Goal: Information Seeking & Learning: Check status

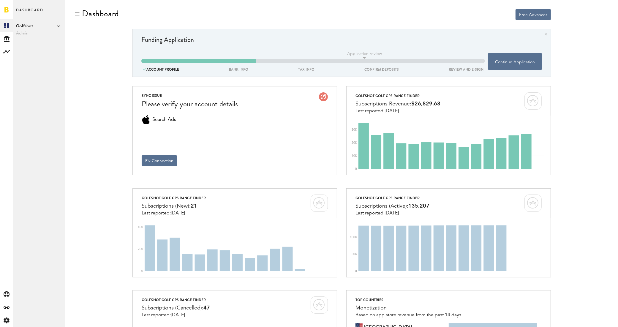
click at [56, 27] on span "Golfshot" at bounding box center [39, 26] width 46 height 7
click at [81, 53] on link "Swing by Swing Golf, Inc." at bounding box center [92, 53] width 46 height 11
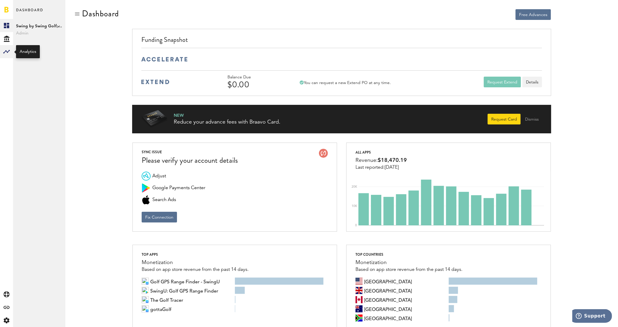
click at [6, 51] on icon at bounding box center [6, 52] width 7 height 4
click at [43, 41] on link "Subscriptions" at bounding box center [39, 38] width 52 height 13
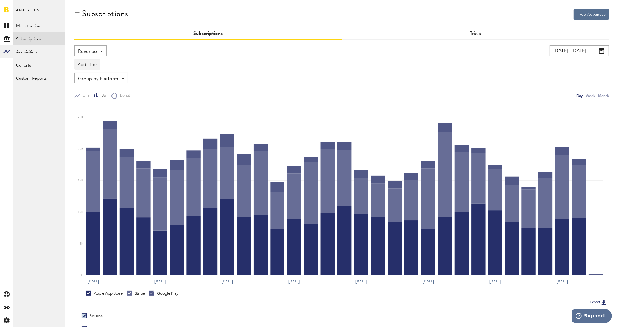
click at [601, 50] on span at bounding box center [601, 51] width 5 height 6
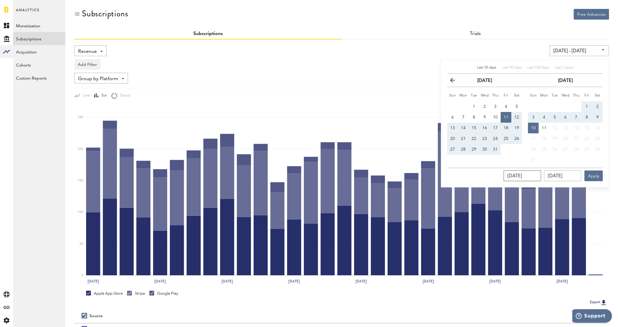
click at [520, 178] on input "07/11/2025" at bounding box center [522, 176] width 37 height 11
drag, startPoint x: 473, startPoint y: 108, endPoint x: 500, endPoint y: 132, distance: 35.8
click at [474, 108] on span "1" at bounding box center [474, 107] width 2 height 4
type input "07/01/25 - 07/01/25"
type input "07/01/2025"
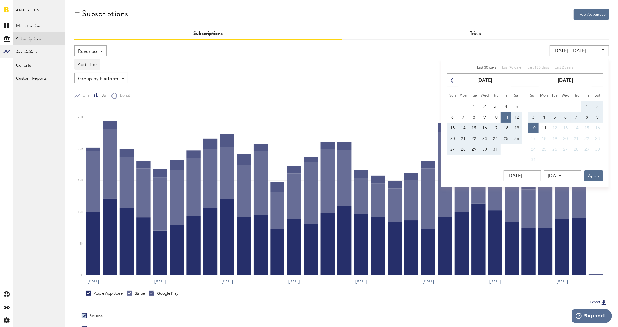
type input "07/01/2025"
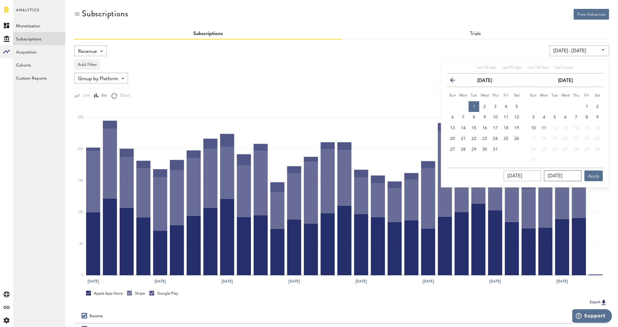
click at [556, 176] on input "07/01/2025" at bounding box center [562, 176] width 37 height 11
click at [496, 150] on span "31" at bounding box center [495, 149] width 5 height 4
type input "07/01/25 - 07/31/25"
type input "07/31/2025"
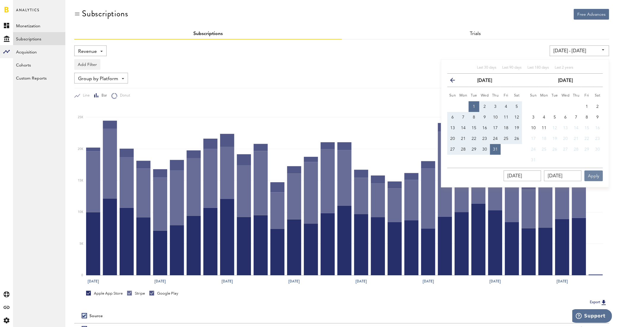
click at [595, 175] on button "Apply" at bounding box center [594, 176] width 18 height 11
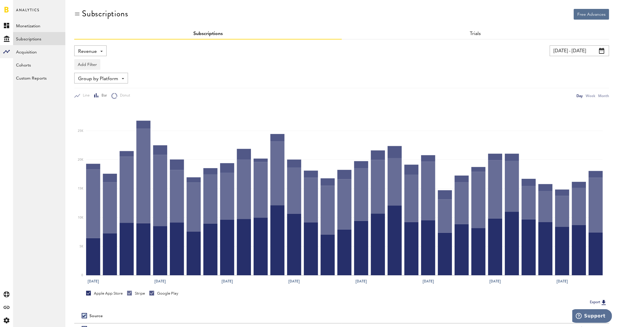
click at [103, 51] on span at bounding box center [101, 51] width 2 height 1
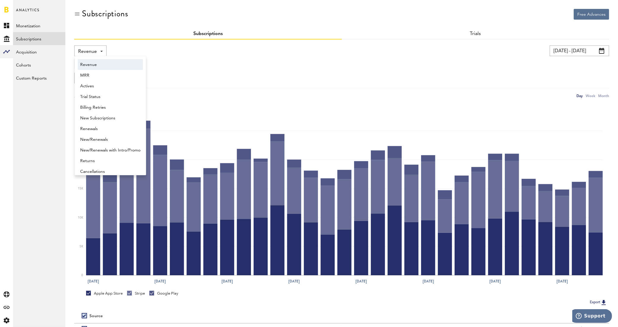
scroll to position [3, 0]
click at [108, 114] on span "New Subscriptions" at bounding box center [110, 115] width 60 height 10
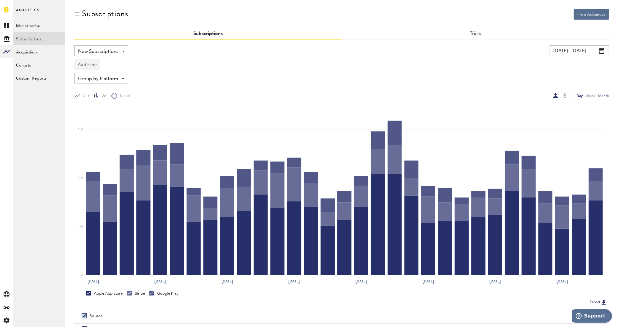
click at [91, 63] on button "Add Filter" at bounding box center [87, 64] width 26 height 11
click at [108, 81] on li "Platforms" at bounding box center [102, 80] width 48 height 11
click at [119, 80] on div "Group by Platform Group by Platform Group by App Group by Subscription Group by…" at bounding box center [101, 78] width 54 height 11
click at [116, 116] on span "Group by Subscription" at bounding box center [110, 113] width 60 height 10
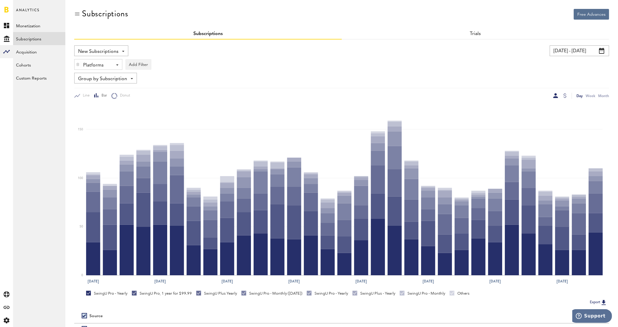
click at [111, 67] on div "Platforms - Apple App Store Google Play Stripe" at bounding box center [99, 64] width 48 height 11
click at [120, 80] on span "Apple App Store" at bounding box center [102, 79] width 45 height 10
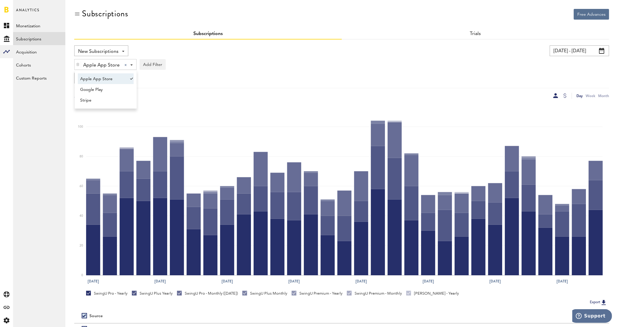
click at [223, 61] on div "Apple App Store Apple App Store Apple App Store Google Play Stripe Add Filter P…" at bounding box center [341, 63] width 535 height 14
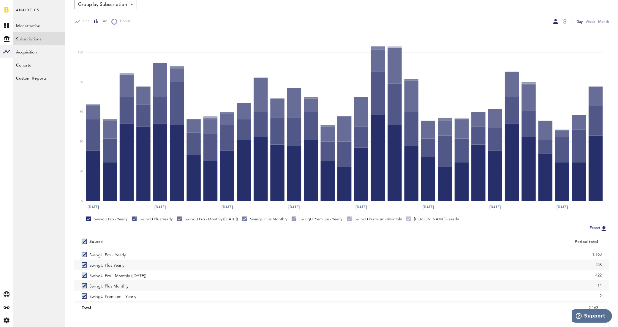
click at [595, 228] on button "Export" at bounding box center [598, 228] width 21 height 8
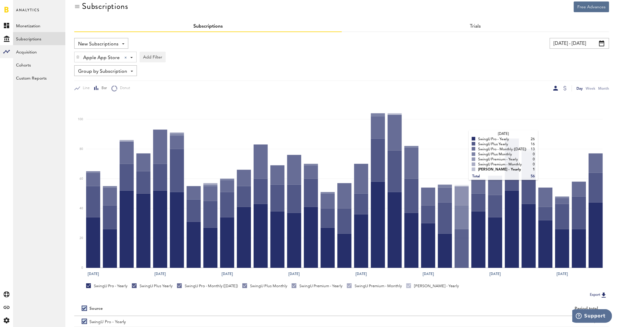
scroll to position [0, 0]
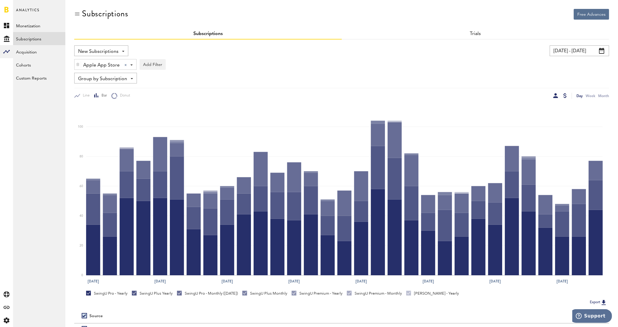
click at [565, 95] on div at bounding box center [565, 95] width 3 height 5
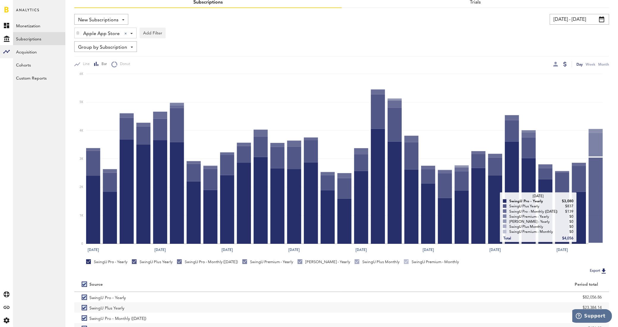
scroll to position [81, 0]
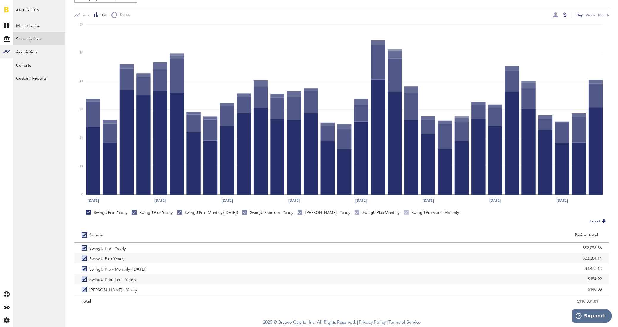
click at [591, 221] on button "Export" at bounding box center [598, 222] width 21 height 8
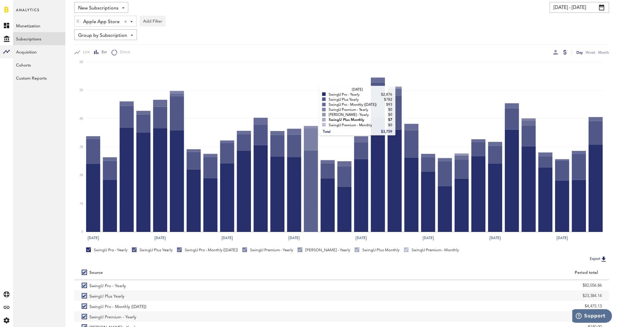
scroll to position [0, 0]
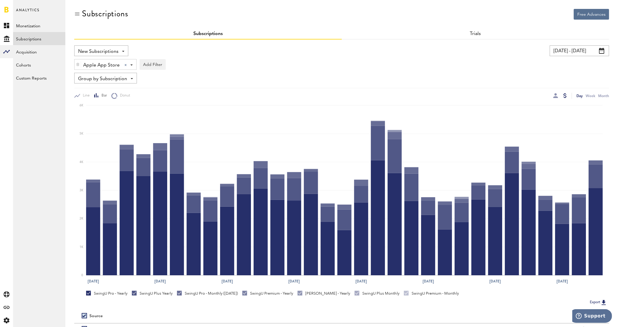
click at [126, 51] on div "New Subscriptions Revenue MRR Actives Trial Status Billing Retries New Subscrip…" at bounding box center [101, 50] width 54 height 11
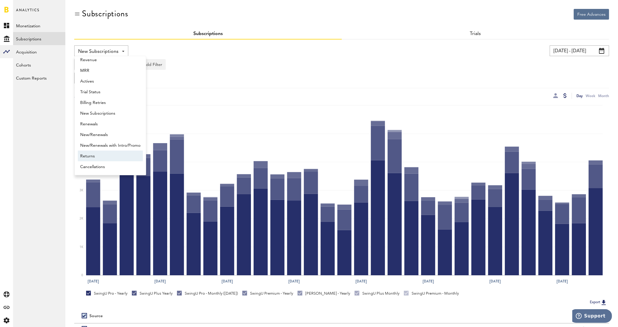
click at [110, 157] on span "Returns" at bounding box center [110, 156] width 60 height 10
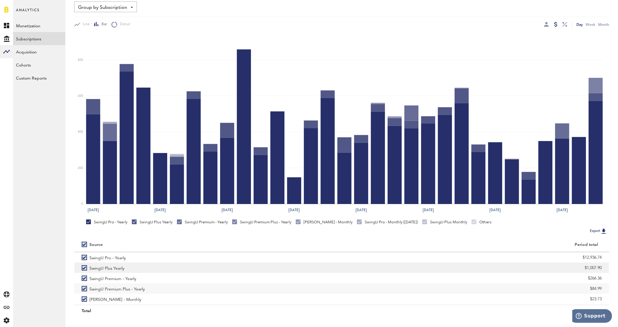
scroll to position [74, 0]
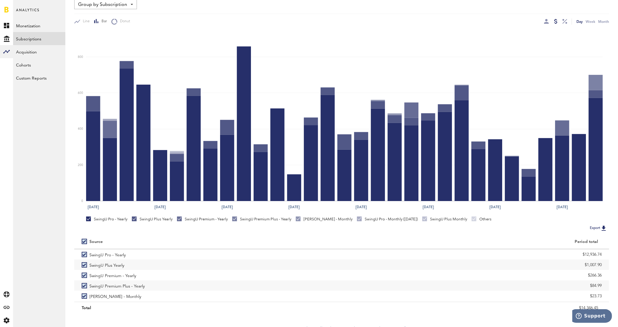
click at [592, 228] on button "Export" at bounding box center [598, 228] width 21 height 8
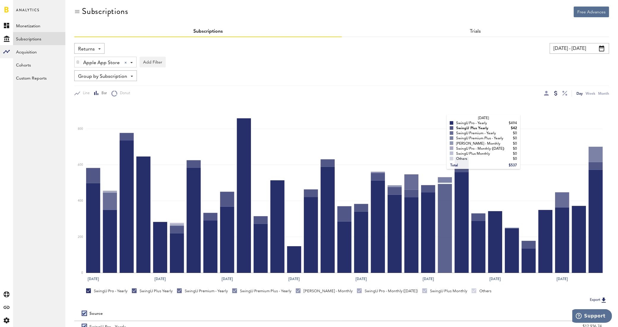
scroll to position [0, 0]
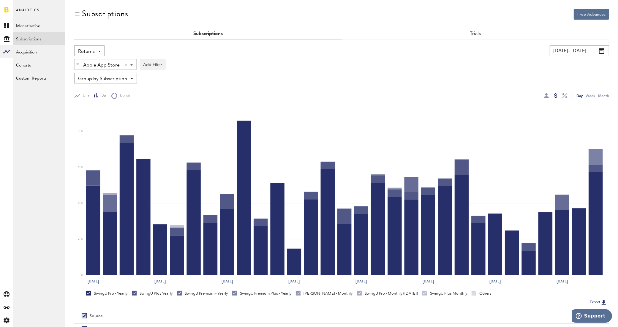
click at [98, 51] on span at bounding box center [99, 51] width 2 height 1
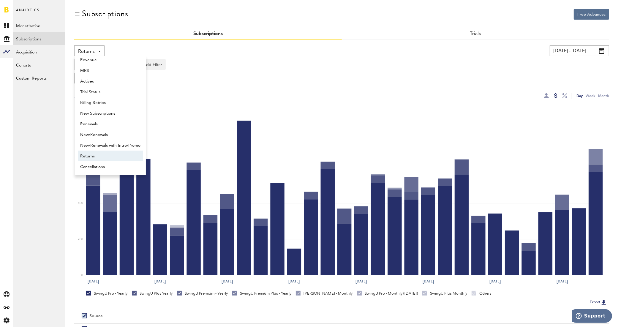
click at [122, 154] on span "Returns" at bounding box center [110, 156] width 60 height 10
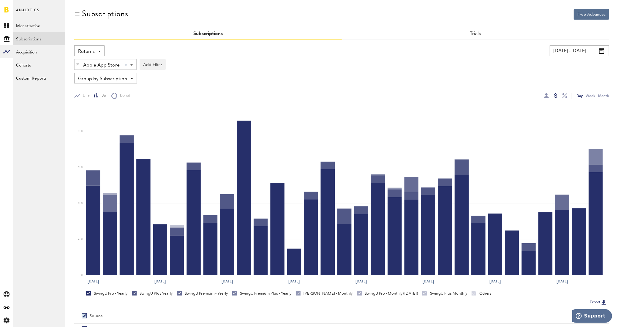
click at [544, 98] on div at bounding box center [546, 96] width 5 height 6
click at [547, 96] on div at bounding box center [546, 95] width 5 height 5
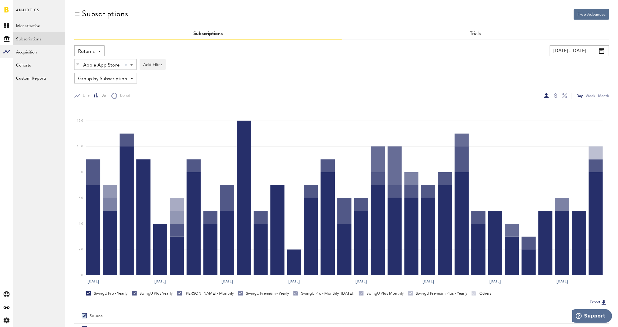
click at [595, 302] on button "Export" at bounding box center [598, 303] width 21 height 8
click at [99, 48] on div "Returns Revenue MRR Actives Trial Status Billing Retries New Subscriptions Rene…" at bounding box center [89, 50] width 30 height 11
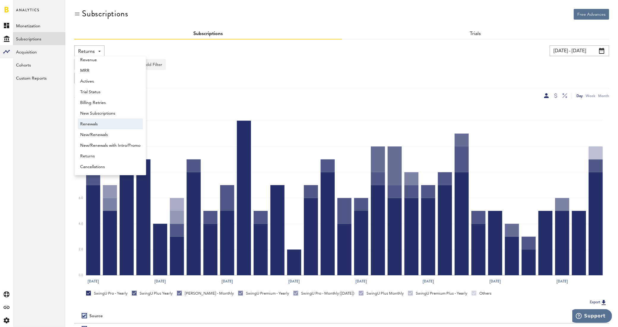
click at [125, 125] on span "Renewals" at bounding box center [110, 124] width 60 height 10
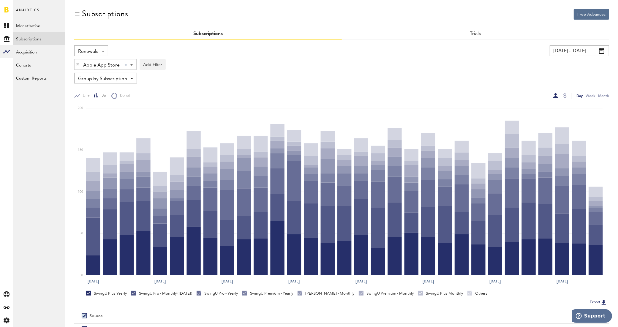
click at [591, 301] on button "Export" at bounding box center [598, 303] width 21 height 8
click at [565, 96] on div at bounding box center [565, 95] width 3 height 5
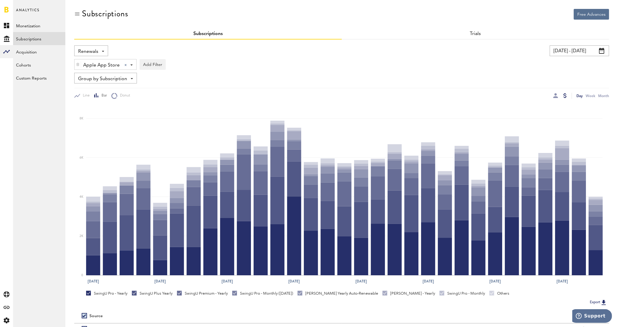
click at [593, 302] on button "Export" at bounding box center [598, 303] width 21 height 8
click at [104, 51] on div "Renewals Revenue MRR Actives Trial Status Billing Retries New Subscriptions Ren…" at bounding box center [91, 50] width 34 height 11
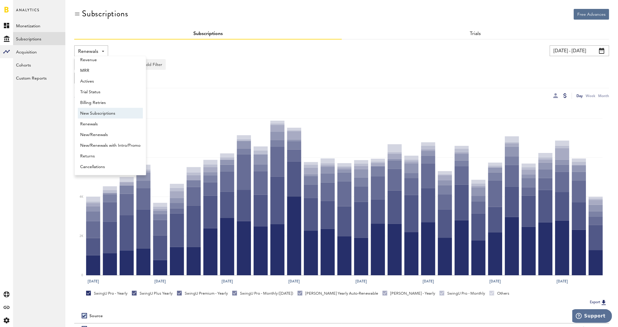
click at [109, 110] on span "New Subscriptions" at bounding box center [110, 113] width 60 height 10
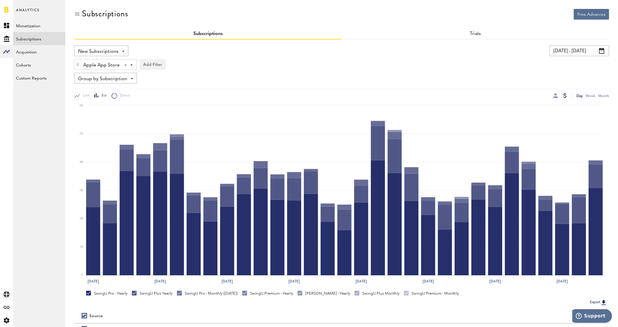
click at [130, 68] on div "Apple App Store Apple App Store Apple App Store Google Play Stripe" at bounding box center [106, 64] width 62 height 11
click at [129, 81] on div at bounding box center [131, 78] width 6 height 11
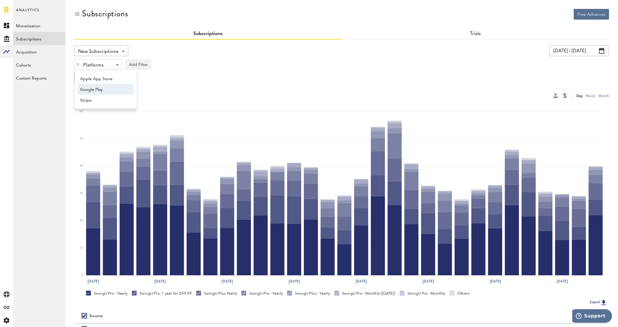
click at [126, 89] on link "Google Play" at bounding box center [103, 89] width 50 height 11
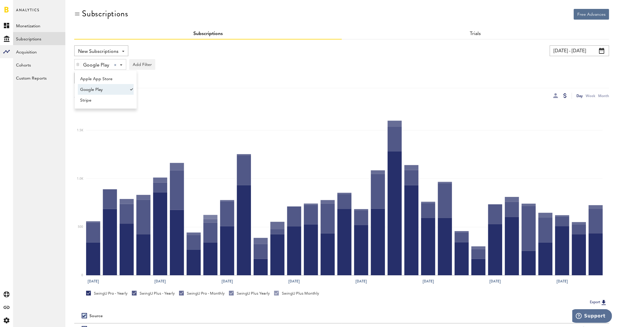
click at [352, 56] on div "07/01/25 - 07/31/25 Last 30 days Last 90 days Last 180 days Last 2 years previo…" at bounding box center [474, 50] width 270 height 11
click at [555, 94] on div at bounding box center [556, 95] width 5 height 5
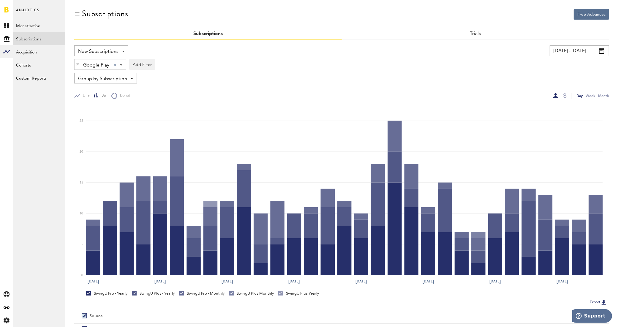
click at [554, 96] on div at bounding box center [556, 95] width 5 height 5
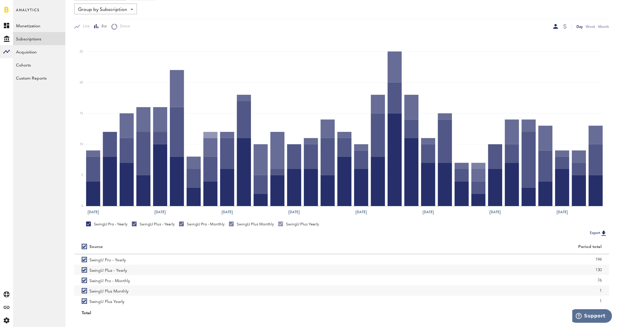
scroll to position [81, 0]
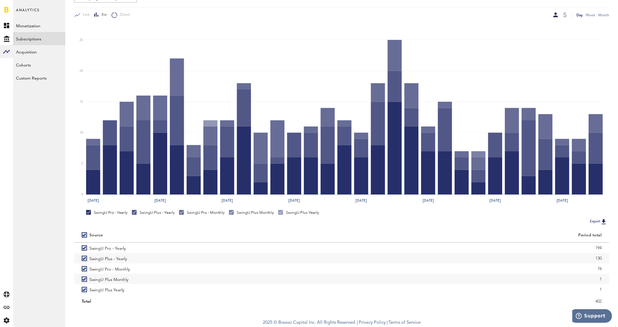
click at [598, 221] on button "Export" at bounding box center [598, 222] width 21 height 8
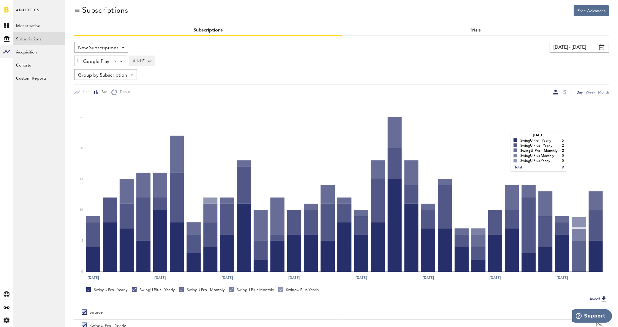
scroll to position [0, 0]
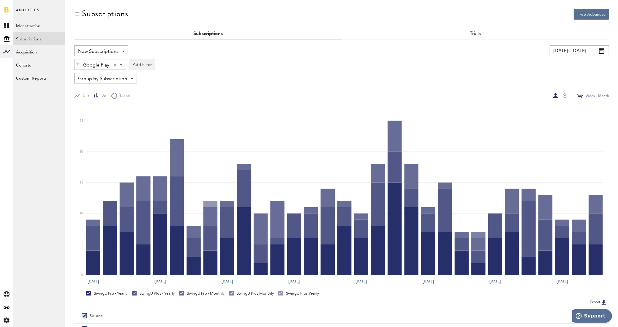
click at [432, 72] on div "New Subscriptions Revenue MRR Actives Trial Status Billing Retries New Subscrip…" at bounding box center [341, 71] width 535 height 53
click at [564, 95] on div at bounding box center [565, 95] width 3 height 5
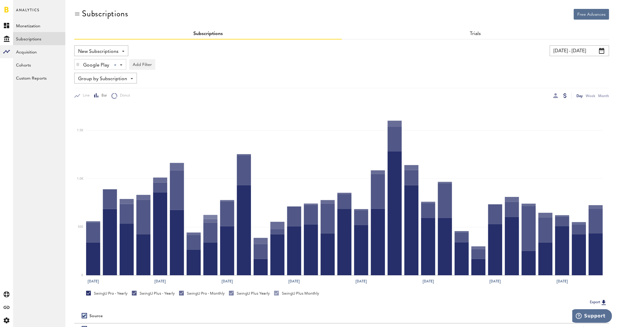
click at [595, 300] on button "Export" at bounding box center [598, 303] width 21 height 8
click at [124, 48] on div "New Subscriptions Revenue MRR Actives Trial Status Billing Retries New Subscrip…" at bounding box center [101, 50] width 54 height 11
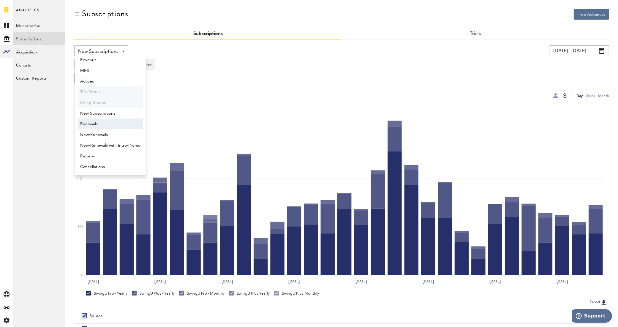
click at [120, 122] on span "Renewals" at bounding box center [110, 124] width 60 height 10
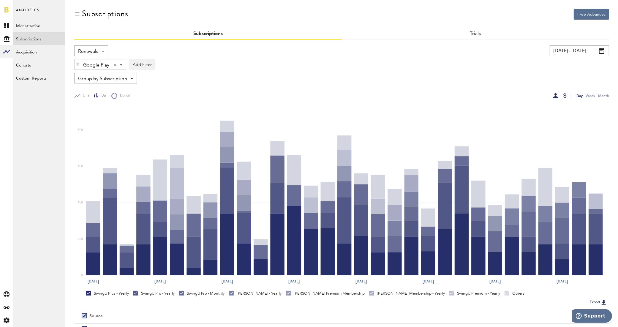
click at [556, 95] on div at bounding box center [556, 95] width 5 height 5
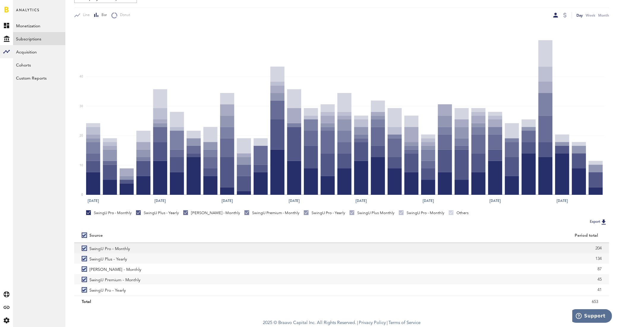
scroll to position [81, 0]
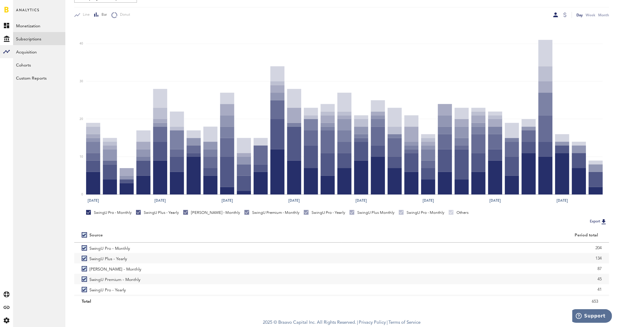
click at [597, 219] on button "Export" at bounding box center [598, 222] width 21 height 8
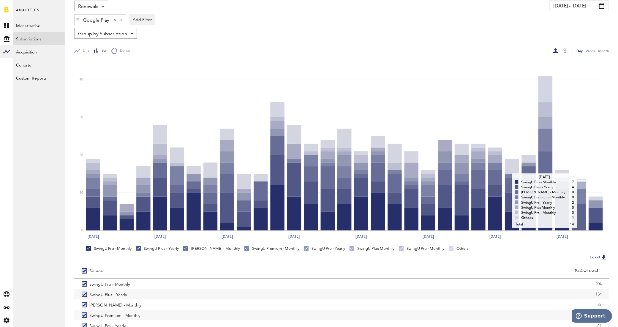
scroll to position [0, 0]
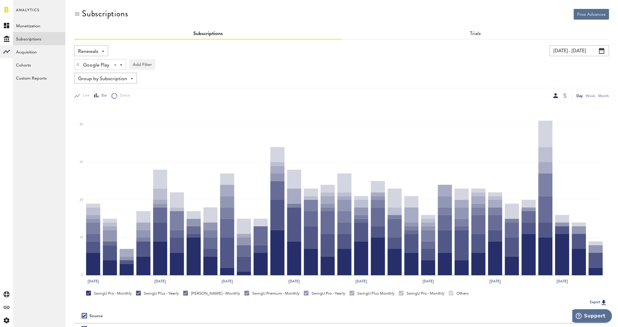
click at [409, 57] on div "Google Play Google Play Apple App Store Google Play Stripe Add Filter Platforms…" at bounding box center [341, 63] width 535 height 14
click at [565, 93] on div at bounding box center [565, 95] width 3 height 5
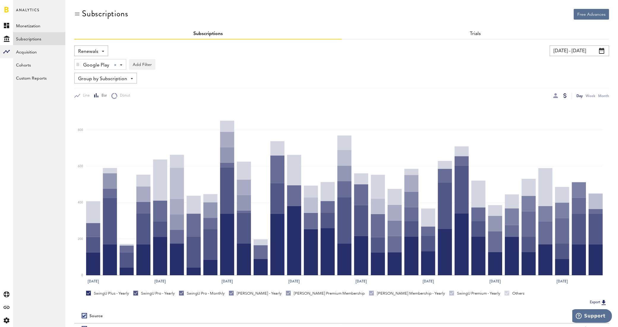
click at [596, 300] on button "Export" at bounding box center [598, 303] width 21 height 8
click at [103, 52] on div "Renewals Revenue MRR Actives Trial Status Billing Retries New Subscriptions Ren…" at bounding box center [91, 50] width 34 height 11
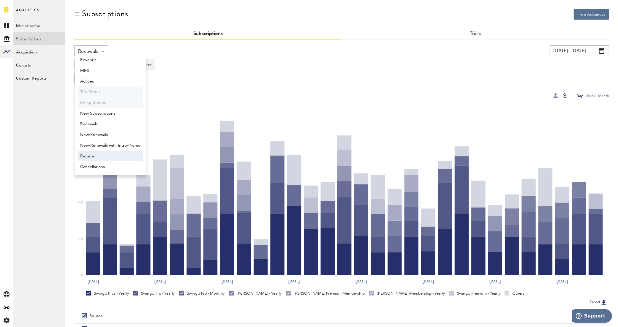
click at [111, 158] on span "Returns" at bounding box center [110, 156] width 60 height 10
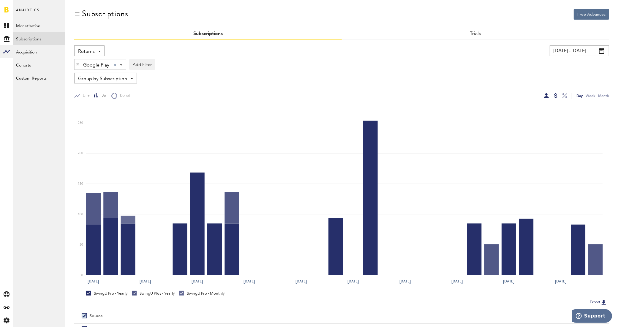
click at [546, 95] on div at bounding box center [546, 95] width 5 height 5
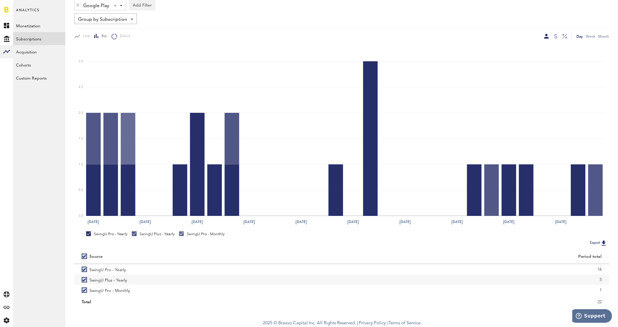
scroll to position [60, 0]
click at [593, 242] on button "Export" at bounding box center [598, 243] width 21 height 8
click at [400, 23] on div "Group by Subscription Group by Platform Group by App Group by Subscription Grou…" at bounding box center [341, 18] width 535 height 11
click at [558, 34] on div at bounding box center [556, 36] width 5 height 6
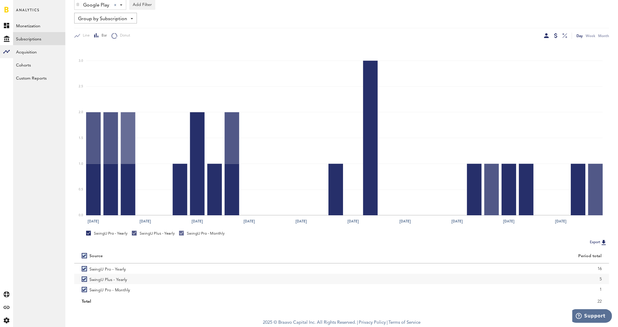
click at [556, 34] on div at bounding box center [556, 35] width 3 height 5
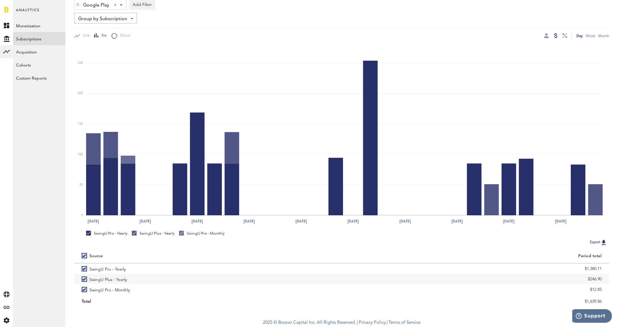
click at [598, 241] on button "Export" at bounding box center [598, 243] width 21 height 8
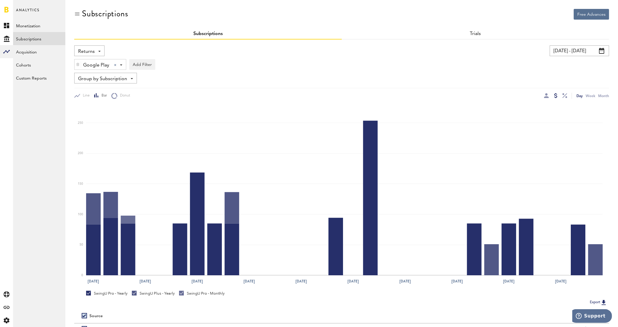
click at [102, 53] on div "Returns Revenue MRR Actives Trial Status Billing Retries New Subscriptions Rene…" at bounding box center [89, 50] width 30 height 11
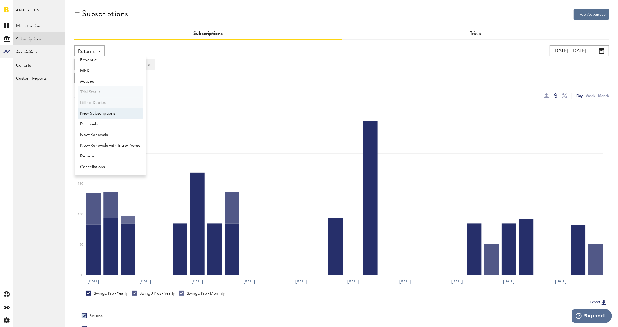
click at [106, 115] on span "New Subscriptions" at bounding box center [110, 113] width 60 height 10
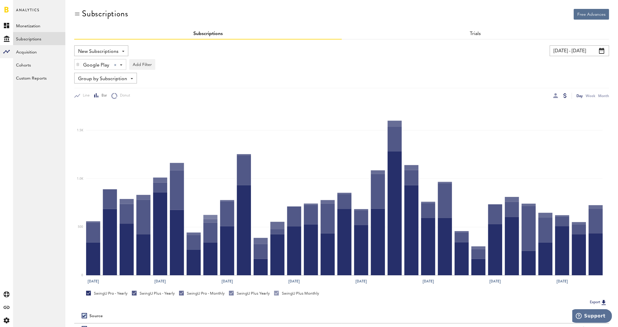
click at [122, 62] on div "Google Play Google Play Apple App Store Google Play Stripe" at bounding box center [100, 64] width 51 height 11
click at [105, 99] on span "Stripe" at bounding box center [102, 100] width 45 height 10
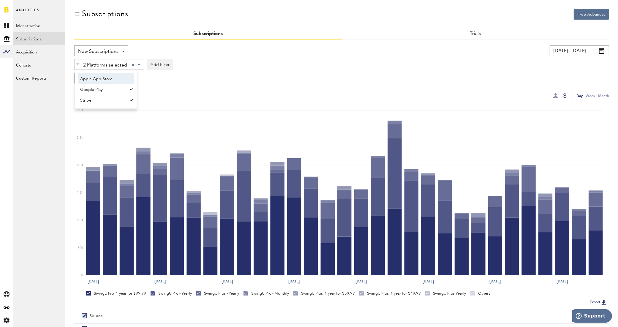
click at [130, 88] on div at bounding box center [131, 89] width 6 height 11
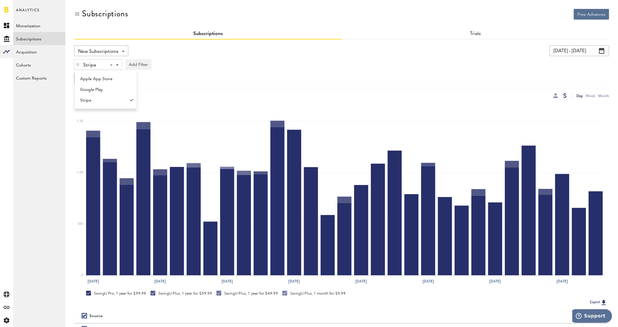
click at [227, 63] on div "Stripe Stripe Apple App Store Google Play Stripe Add Filter Platforms Apps Subs…" at bounding box center [341, 63] width 535 height 14
click at [556, 94] on div at bounding box center [556, 95] width 5 height 5
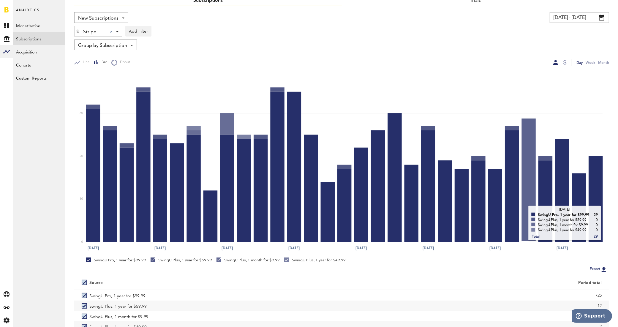
scroll to position [70, 0]
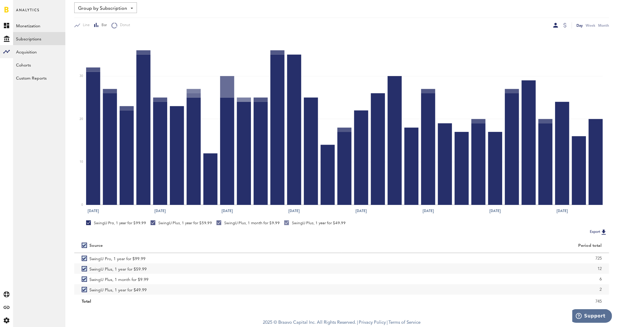
click at [594, 231] on button "Export" at bounding box center [598, 232] width 21 height 8
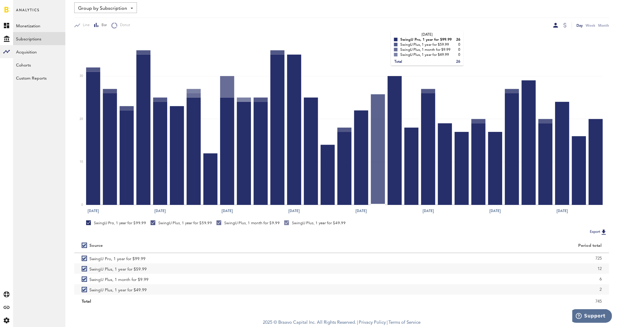
click at [386, 37] on rect at bounding box center [344, 119] width 517 height 171
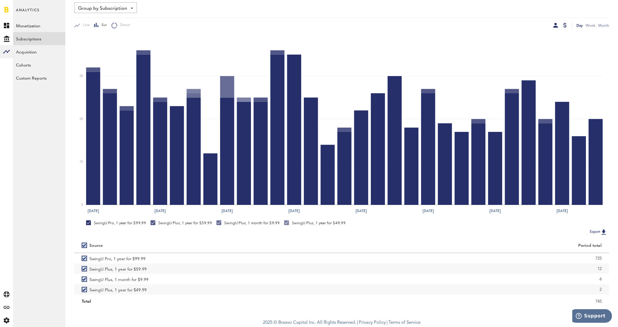
click at [564, 24] on div at bounding box center [565, 25] width 3 height 5
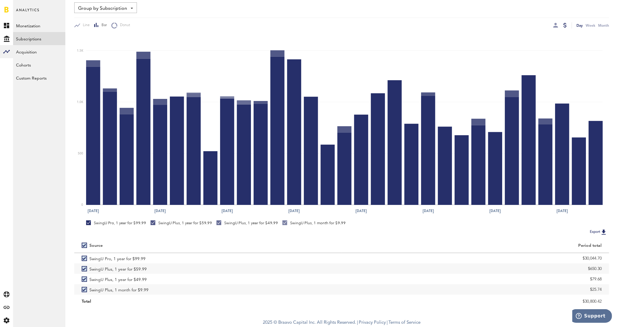
click at [592, 230] on button "Export" at bounding box center [598, 232] width 21 height 8
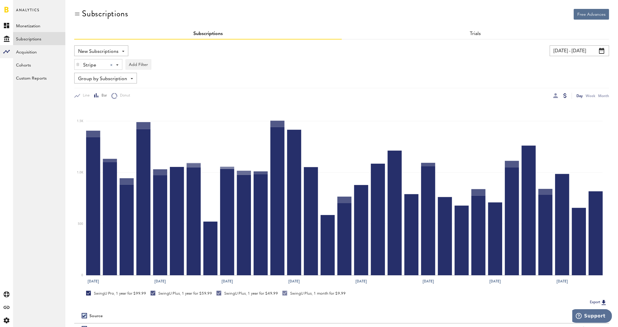
click at [123, 49] on div "New Subscriptions Revenue MRR Actives Trial Status Billing Retries New Subscrip…" at bounding box center [101, 50] width 54 height 11
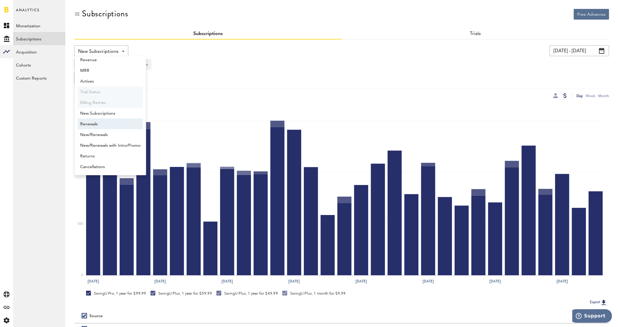
click at [118, 126] on span "Renewals" at bounding box center [110, 124] width 60 height 10
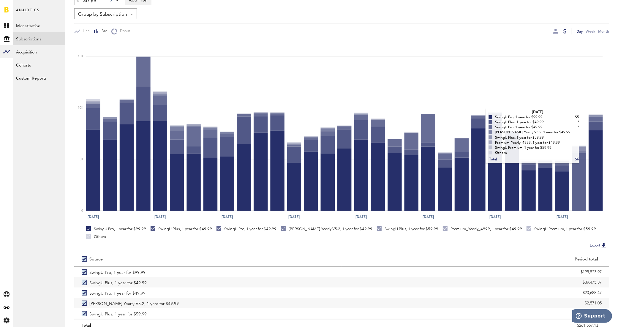
scroll to position [81, 0]
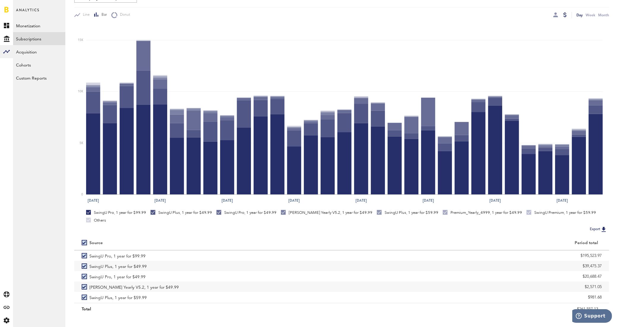
click at [594, 226] on button "Export" at bounding box center [598, 230] width 21 height 8
drag, startPoint x: 365, startPoint y: 22, endPoint x: 372, endPoint y: 22, distance: 7.4
click at [365, 22] on icon "Jul 1 Jul 5 Jul 9 Jul 13 Jul 17 Jul 21 Jul 25 Jul 29 0 5K 10K 15K" at bounding box center [341, 112] width 535 height 188
click at [556, 16] on div at bounding box center [556, 14] width 5 height 5
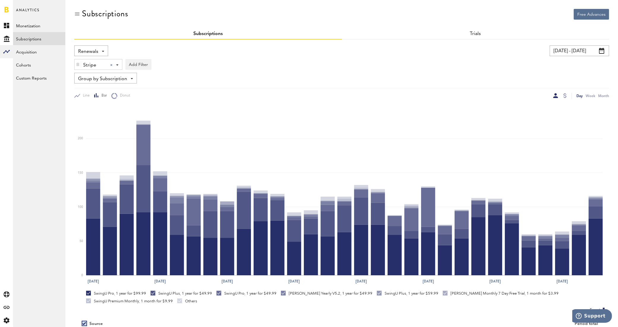
click at [555, 95] on div at bounding box center [556, 95] width 5 height 5
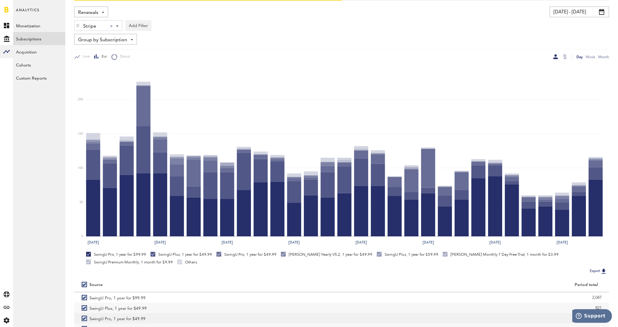
scroll to position [74, 0]
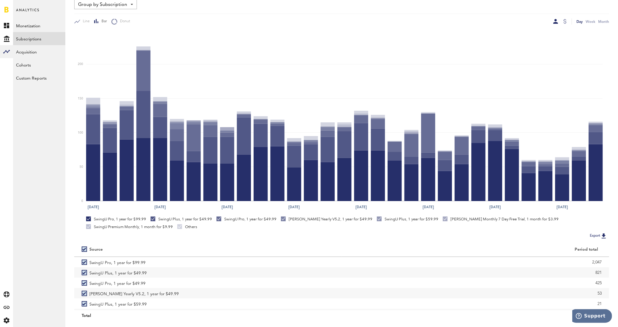
click at [591, 234] on button "Export" at bounding box center [598, 236] width 21 height 8
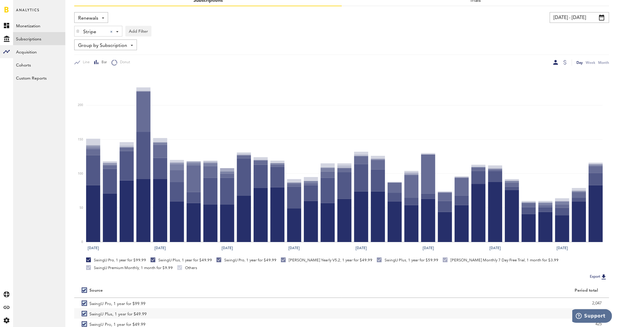
scroll to position [0, 0]
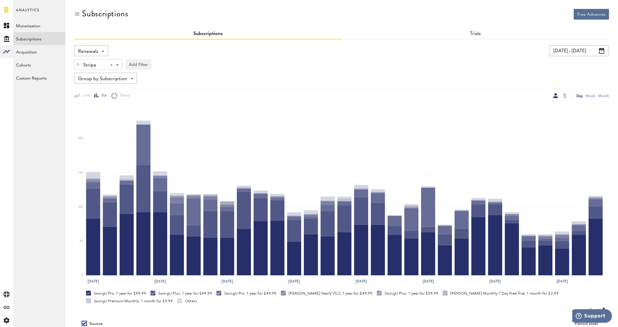
click at [104, 51] on span at bounding box center [103, 51] width 2 height 1
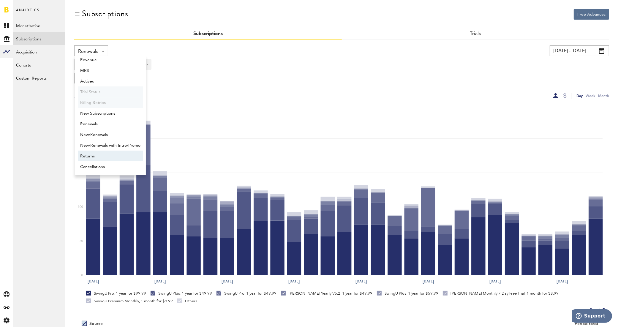
click at [104, 153] on span "Returns" at bounding box center [110, 156] width 60 height 10
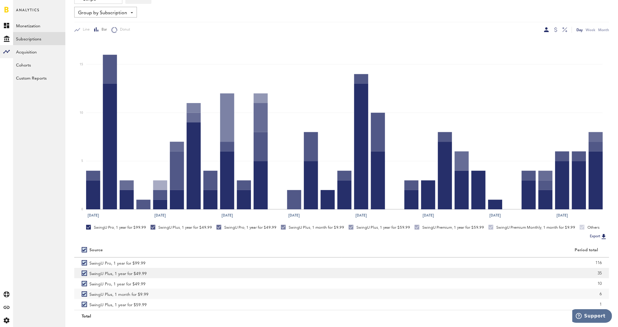
scroll to position [81, 0]
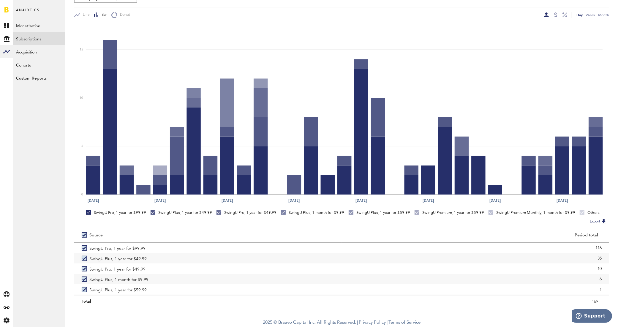
click at [596, 221] on button "Export" at bounding box center [598, 222] width 21 height 8
click at [555, 14] on div at bounding box center [556, 14] width 3 height 5
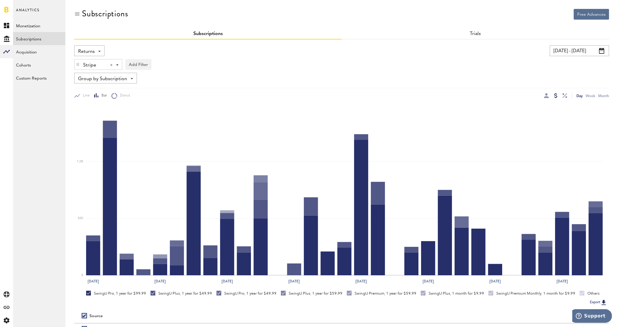
click at [596, 301] on button "Export" at bounding box center [598, 303] width 21 height 8
click at [326, 75] on div "Group by Subscription Group by Platform Group by App Group by Subscription Grou…" at bounding box center [341, 78] width 535 height 11
